Goal: Task Accomplishment & Management: Use online tool/utility

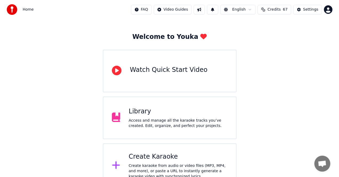
scroll to position [29, 0]
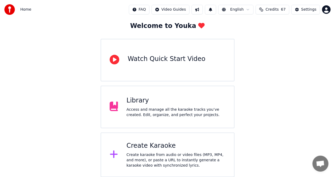
click at [183, 151] on div "Create Karaoke Create karaoke from audio or video files (MP3, MP4, and more), o…" at bounding box center [175, 155] width 99 height 27
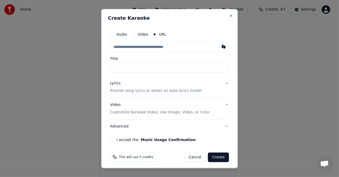
click at [180, 46] on input "text" at bounding box center [169, 47] width 119 height 11
click at [218, 45] on button "button" at bounding box center [223, 47] width 11 height 10
type input "**********"
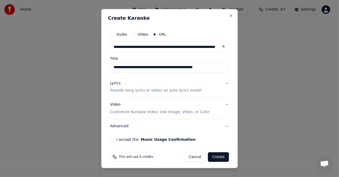
drag, startPoint x: 202, startPoint y: 67, endPoint x: 215, endPoint y: 67, distance: 13.9
click at [215, 67] on input "**********" at bounding box center [169, 67] width 119 height 10
click at [145, 67] on input "**********" at bounding box center [169, 67] width 119 height 10
drag, startPoint x: 145, startPoint y: 67, endPoint x: 201, endPoint y: 67, distance: 56.0
click at [201, 67] on input "**********" at bounding box center [169, 67] width 119 height 10
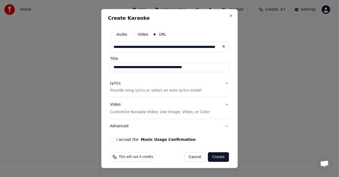
click at [209, 70] on input "**********" at bounding box center [169, 67] width 119 height 10
type input "**********"
click at [223, 83] on button "Lyrics Provide song lyrics or select an auto lyrics model" at bounding box center [169, 86] width 119 height 21
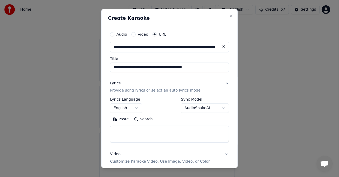
click at [125, 120] on button "Paste" at bounding box center [120, 119] width 21 height 9
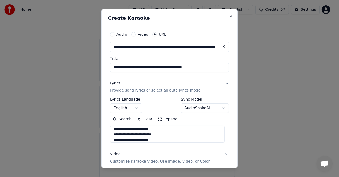
scroll to position [10, 0]
drag, startPoint x: 126, startPoint y: 131, endPoint x: 141, endPoint y: 131, distance: 15.7
click at [141, 131] on textarea at bounding box center [167, 134] width 115 height 17
click at [114, 130] on textarea at bounding box center [167, 134] width 115 height 17
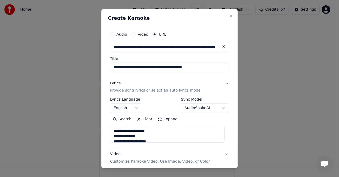
click at [116, 130] on textarea at bounding box center [167, 134] width 115 height 17
click at [192, 135] on textarea at bounding box center [167, 134] width 115 height 17
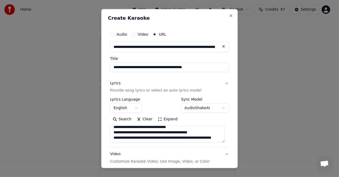
scroll to position [254, 0]
drag, startPoint x: 112, startPoint y: 137, endPoint x: 196, endPoint y: 138, distance: 84.0
click at [196, 138] on textarea at bounding box center [167, 134] width 115 height 17
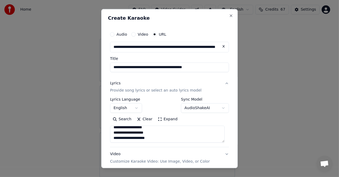
scroll to position [0, 0]
type textarea "**********"
click at [222, 138] on textarea "**********" at bounding box center [167, 134] width 115 height 17
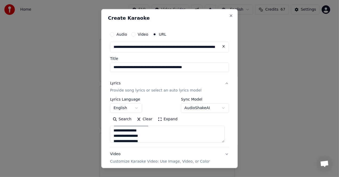
click at [222, 138] on textarea "**********" at bounding box center [167, 134] width 115 height 17
click at [218, 107] on body "**********" at bounding box center [167, 74] width 335 height 207
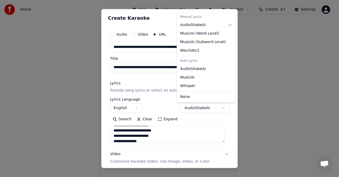
click at [203, 120] on body "**********" at bounding box center [167, 74] width 335 height 207
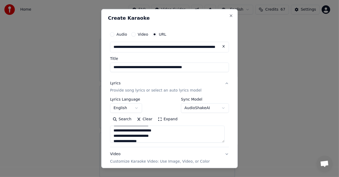
click at [203, 120] on div "Search Clear Expand" at bounding box center [169, 119] width 119 height 9
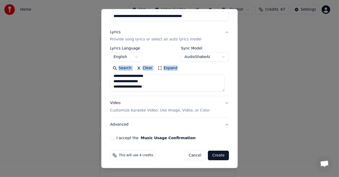
scroll to position [51, 0]
click at [222, 101] on button "Video Customize Karaoke Video: Use Image, Video, or Color" at bounding box center [169, 106] width 119 height 21
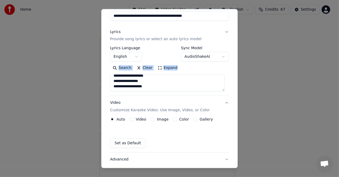
scroll to position [37, 0]
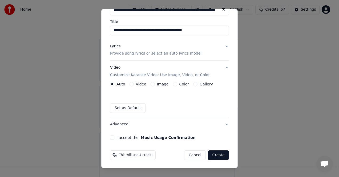
click at [162, 85] on label "Image" at bounding box center [163, 84] width 12 height 4
click at [155, 85] on button "Image" at bounding box center [153, 84] width 4 height 4
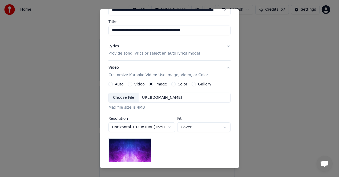
click at [178, 83] on label "Color" at bounding box center [183, 84] width 10 height 4
click at [175, 83] on button "Color" at bounding box center [173, 84] width 4 height 4
click at [175, 83] on div "Color" at bounding box center [179, 84] width 16 height 4
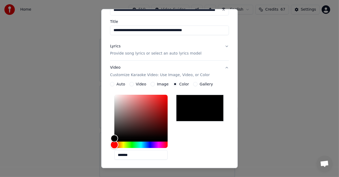
click at [115, 145] on div "Hue" at bounding box center [114, 145] width 8 height 8
click at [115, 145] on div "Hue" at bounding box center [115, 145] width 8 height 8
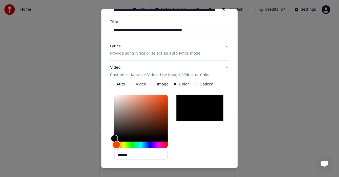
drag, startPoint x: 115, startPoint y: 145, endPoint x: 123, endPoint y: 145, distance: 8.8
click at [121, 145] on div "Hue" at bounding box center [117, 145] width 8 height 8
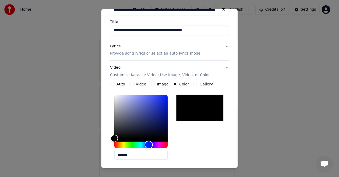
drag, startPoint x: 123, startPoint y: 145, endPoint x: 149, endPoint y: 146, distance: 25.3
click at [149, 146] on div "Hue" at bounding box center [149, 145] width 8 height 8
click at [113, 138] on div "Color" at bounding box center [114, 139] width 8 height 8
type input "*******"
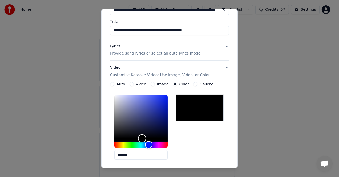
drag, startPoint x: 113, startPoint y: 138, endPoint x: 142, endPoint y: 138, distance: 29.3
click at [142, 138] on div "Color" at bounding box center [142, 139] width 8 height 8
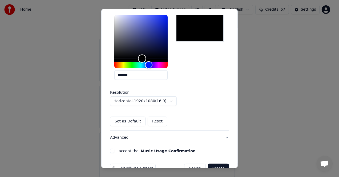
scroll to position [130, 0]
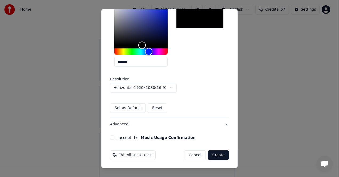
click at [113, 137] on button "I accept the Music Usage Confirmation" at bounding box center [112, 138] width 4 height 4
click at [113, 138] on button "I accept the Music Usage Confirmation" at bounding box center [112, 138] width 4 height 4
click at [216, 154] on button "Create" at bounding box center [218, 156] width 21 height 10
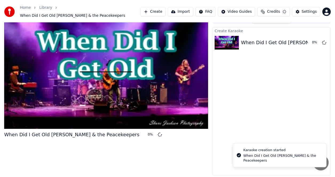
scroll to position [8, 0]
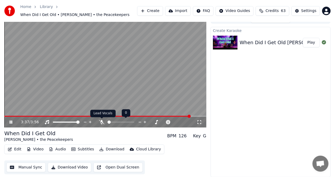
click at [101, 123] on icon at bounding box center [101, 122] width 5 height 4
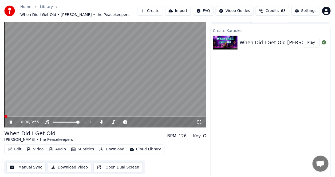
click at [4, 115] on span at bounding box center [5, 116] width 3 height 3
click at [111, 148] on button "Download" at bounding box center [111, 149] width 29 height 7
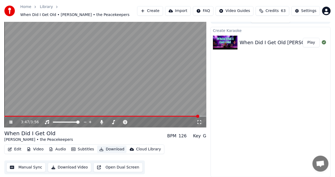
click at [111, 148] on button "Download" at bounding box center [111, 149] width 29 height 7
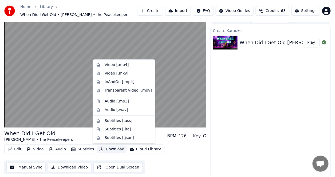
click at [108, 150] on button "Download" at bounding box center [111, 149] width 29 height 7
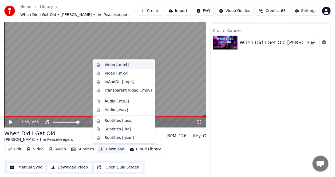
click at [125, 66] on div "Video [.mp4]" at bounding box center [117, 64] width 24 height 5
click at [125, 66] on video at bounding box center [105, 71] width 202 height 114
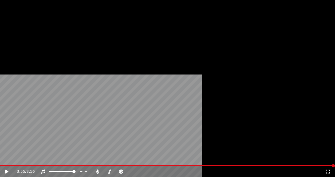
click at [125, 70] on video at bounding box center [167, 94] width 335 height 188
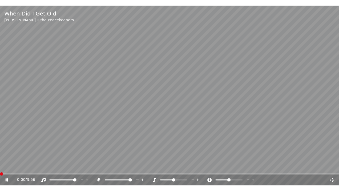
scroll to position [3, 0]
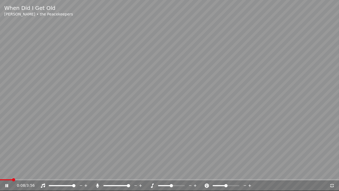
click at [333, 177] on icon at bounding box center [332, 185] width 5 height 4
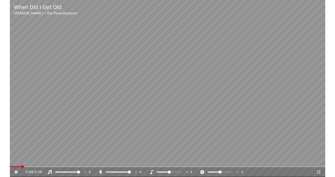
scroll to position [6, 0]
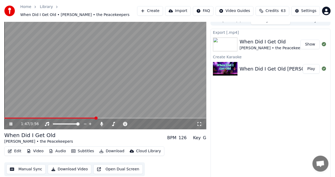
click at [10, 123] on icon at bounding box center [11, 124] width 3 height 3
click at [304, 44] on button "Show" at bounding box center [309, 45] width 19 height 10
click at [114, 134] on div "When Did I Get Old [PERSON_NAME] • the Peacekeepers BPM 126 Key G" at bounding box center [105, 138] width 202 height 13
click at [4, 117] on span at bounding box center [5, 118] width 3 height 3
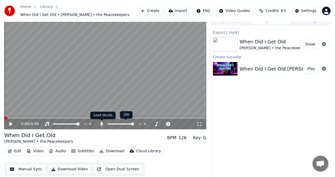
click at [103, 124] on icon at bounding box center [101, 124] width 5 height 4
click at [259, 136] on div "Export [.mp4] When Did I Get Old [PERSON_NAME] • the Peacekeepers Show Create K…" at bounding box center [270, 104] width 120 height 151
click at [315, 70] on button "Play" at bounding box center [311, 69] width 17 height 10
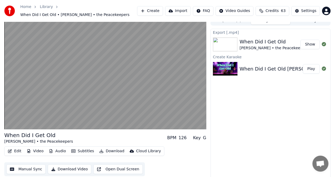
click at [311, 43] on button "Show" at bounding box center [309, 45] width 19 height 10
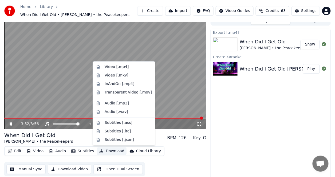
click at [110, 152] on button "Download" at bounding box center [111, 151] width 29 height 7
click at [115, 65] on div "Video [.mp4]" at bounding box center [117, 66] width 24 height 5
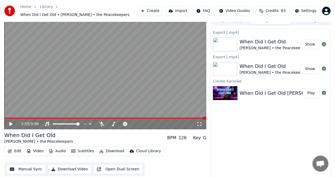
click at [309, 44] on button "Show" at bounding box center [309, 45] width 19 height 10
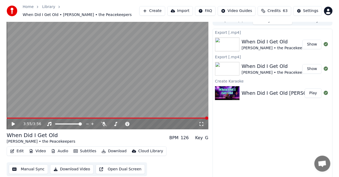
scroll to position [8, 0]
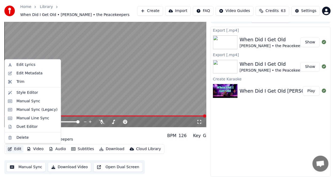
click at [17, 148] on button "Edit" at bounding box center [15, 149] width 18 height 7
click at [26, 64] on div "Edit Lyrics" at bounding box center [26, 64] width 19 height 5
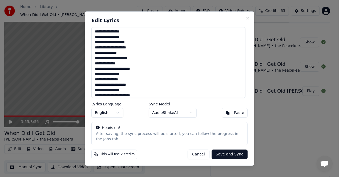
scroll to position [104, 0]
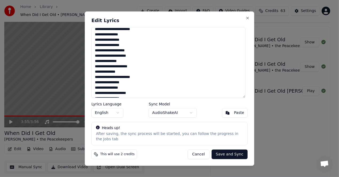
drag, startPoint x: 104, startPoint y: 59, endPoint x: 116, endPoint y: 58, distance: 12.0
click at [116, 58] on textarea "**********" at bounding box center [168, 62] width 154 height 71
click at [144, 55] on textarea "**********" at bounding box center [168, 62] width 154 height 71
click at [118, 59] on textarea "**********" at bounding box center [168, 62] width 154 height 71
type textarea "**********"
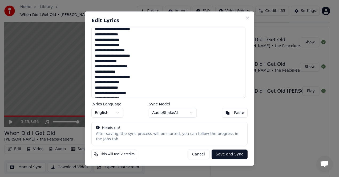
click at [229, 155] on button "Save and Sync" at bounding box center [230, 155] width 36 height 10
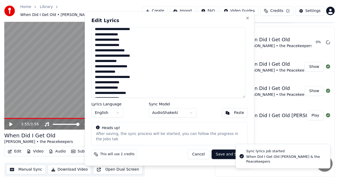
scroll to position [5, 0]
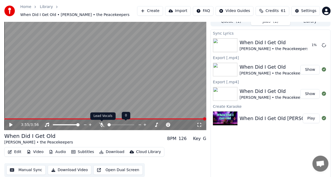
click at [101, 124] on icon at bounding box center [101, 125] width 5 height 4
click at [101, 125] on icon at bounding box center [101, 125] width 5 height 4
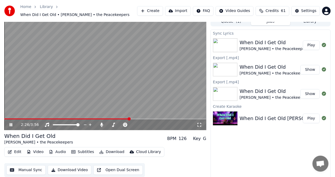
click at [19, 152] on button "Edit" at bounding box center [15, 152] width 18 height 7
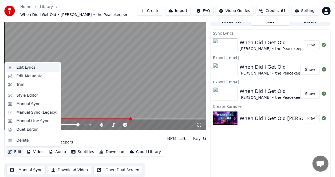
click at [22, 67] on div "Edit Lyrics" at bounding box center [26, 67] width 19 height 5
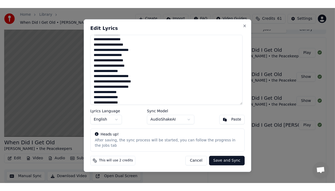
scroll to position [80, 0]
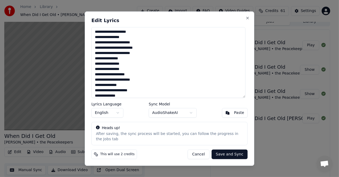
click at [125, 83] on textarea "**********" at bounding box center [168, 62] width 154 height 71
click at [122, 84] on textarea "**********" at bounding box center [168, 62] width 154 height 71
click at [125, 83] on textarea "**********" at bounding box center [168, 62] width 154 height 71
type textarea "**********"
click at [227, 151] on button "Save and Sync" at bounding box center [230, 155] width 36 height 10
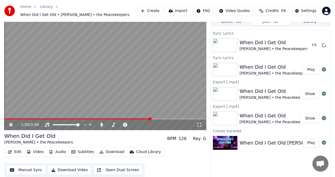
click at [13, 124] on icon at bounding box center [15, 125] width 12 height 4
click at [151, 119] on span at bounding box center [149, 119] width 3 height 3
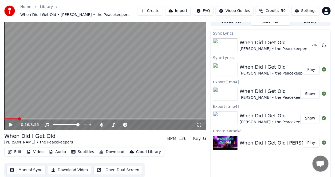
click at [18, 118] on span at bounding box center [19, 119] width 3 height 3
click at [86, 118] on video at bounding box center [105, 74] width 202 height 114
click at [83, 119] on span at bounding box center [43, 119] width 79 height 1
click at [10, 125] on icon at bounding box center [10, 125] width 3 height 4
click at [70, 119] on span at bounding box center [51, 119] width 95 height 1
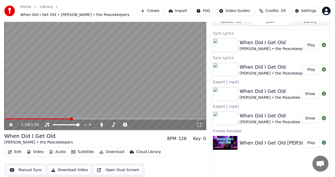
click at [70, 119] on span at bounding box center [71, 119] width 3 height 3
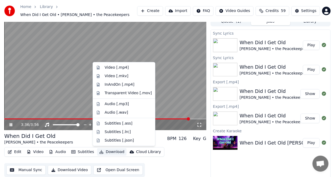
click at [110, 153] on button "Download" at bounding box center [111, 152] width 29 height 7
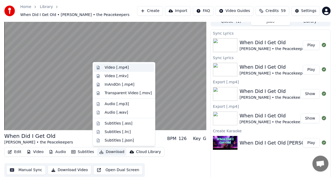
click at [113, 67] on div "Video [.mp4]" at bounding box center [117, 67] width 24 height 5
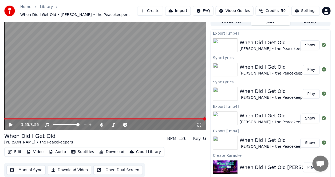
click at [310, 44] on button "Show" at bounding box center [309, 46] width 19 height 10
click at [113, 122] on div "3:55 / 3:56" at bounding box center [105, 125] width 202 height 11
click at [113, 123] on icon at bounding box center [113, 125] width 5 height 4
click at [102, 125] on icon at bounding box center [101, 125] width 3 height 4
click at [109, 125] on span at bounding box center [108, 124] width 3 height 3
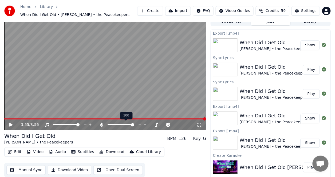
click at [134, 127] on span at bounding box center [132, 124] width 3 height 3
click at [112, 126] on icon at bounding box center [113, 125] width 5 height 4
click at [158, 127] on span at bounding box center [155, 124] width 3 height 3
click at [114, 127] on icon at bounding box center [113, 125] width 5 height 4
click at [310, 69] on button "Play" at bounding box center [311, 70] width 17 height 10
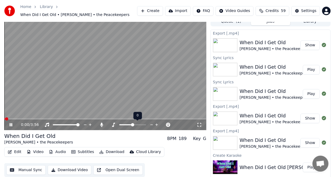
click at [132, 124] on span at bounding box center [132, 124] width 3 height 3
click at [141, 125] on span at bounding box center [140, 124] width 3 height 3
click at [146, 125] on span at bounding box center [144, 124] width 3 height 3
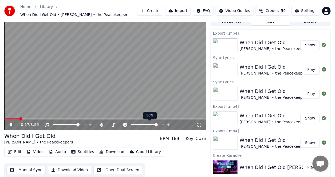
click at [142, 124] on div at bounding box center [149, 124] width 43 height 5
click at [142, 125] on span at bounding box center [136, 125] width 11 height 1
click at [127, 125] on icon at bounding box center [125, 125] width 4 height 4
click at [11, 126] on icon at bounding box center [11, 124] width 3 height 3
click at [313, 71] on button "Play" at bounding box center [311, 70] width 17 height 10
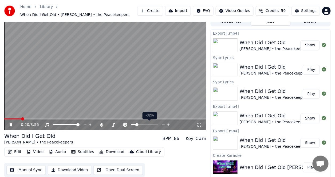
click at [135, 125] on span at bounding box center [136, 124] width 3 height 3
click at [143, 125] on span at bounding box center [143, 124] width 3 height 3
click at [163, 125] on icon at bounding box center [163, 125] width 3 height 1
click at [169, 125] on icon at bounding box center [168, 125] width 3 height 3
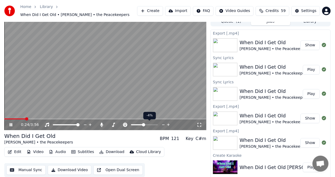
click at [166, 125] on icon at bounding box center [168, 124] width 5 height 5
click at [271, 68] on div "When Did I Get Old" at bounding box center [273, 66] width 69 height 7
click at [311, 69] on button "Play" at bounding box center [311, 70] width 17 height 10
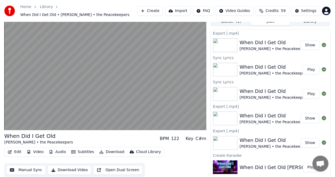
click at [311, 69] on button "Play" at bounding box center [311, 70] width 17 height 10
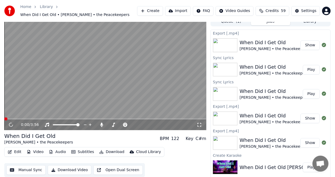
click at [311, 69] on button "Play" at bounding box center [311, 70] width 17 height 10
click at [313, 93] on button "Play" at bounding box center [311, 94] width 17 height 10
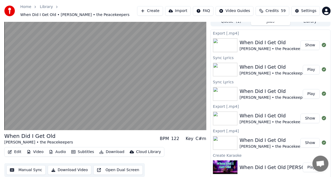
click at [260, 67] on div "When Did I Get Old" at bounding box center [273, 66] width 69 height 7
click at [281, 69] on div "When Did I Get Old" at bounding box center [273, 66] width 69 height 7
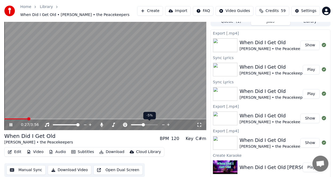
click at [143, 124] on span at bounding box center [143, 124] width 3 height 3
click at [147, 124] on div at bounding box center [149, 124] width 43 height 5
click at [274, 65] on div "When Did I Get Old" at bounding box center [273, 66] width 69 height 7
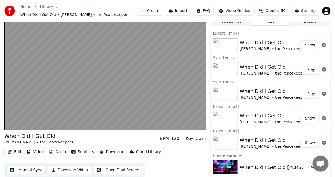
click at [313, 68] on button "Play" at bounding box center [311, 70] width 17 height 10
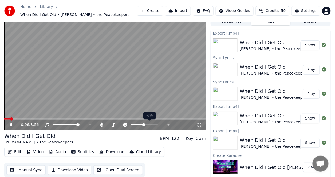
click at [143, 124] on span at bounding box center [143, 124] width 3 height 3
click at [9, 124] on icon at bounding box center [15, 125] width 12 height 4
click at [128, 125] on div at bounding box center [149, 124] width 43 height 5
click at [149, 126] on div at bounding box center [149, 124] width 43 height 5
click at [113, 126] on icon at bounding box center [113, 125] width 3 height 4
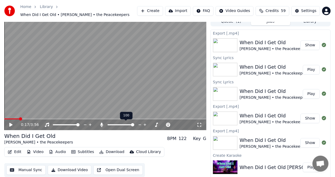
click at [134, 125] on span at bounding box center [132, 124] width 3 height 3
click at [200, 125] on icon at bounding box center [199, 125] width 5 height 4
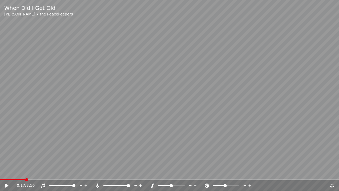
click at [206, 0] on div "When Did I Get Old [PERSON_NAME] • the Peacekeepers" at bounding box center [169, 10] width 339 height 21
click at [266, 14] on div "When Did I Get Old [PERSON_NAME] • the Peacekeepers" at bounding box center [169, 10] width 339 height 21
click at [277, 13] on div "When Did I Get Old [PERSON_NAME] • the Peacekeepers" at bounding box center [169, 10] width 339 height 21
click at [315, 0] on div "When Did I Get Old [PERSON_NAME] • the Peacekeepers" at bounding box center [169, 10] width 339 height 21
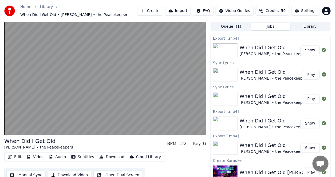
click at [310, 74] on button "Play" at bounding box center [311, 75] width 17 height 10
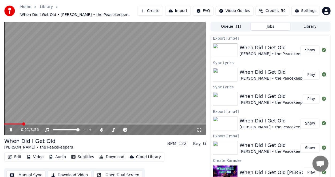
click at [310, 74] on button "Play" at bounding box center [311, 75] width 17 height 10
click at [101, 130] on icon at bounding box center [101, 130] width 3 height 4
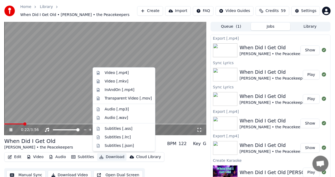
click at [108, 157] on button "Download" at bounding box center [111, 157] width 29 height 7
click at [112, 74] on div "Video [.mp4]" at bounding box center [117, 72] width 24 height 5
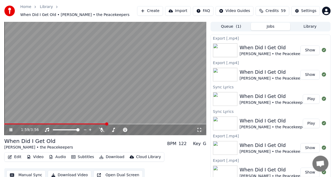
click at [10, 131] on icon at bounding box center [11, 130] width 3 height 3
click at [307, 50] on button "Show" at bounding box center [309, 51] width 19 height 10
